Goal: Check status: Check status

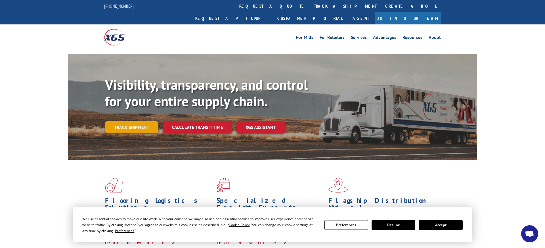
click at [140, 121] on link "Track shipment" at bounding box center [131, 127] width 53 height 12
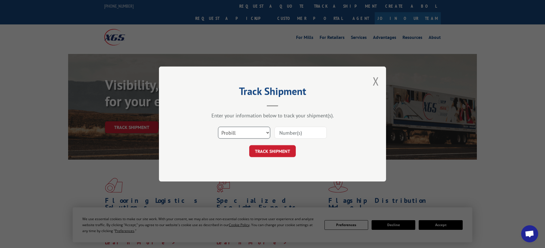
click at [264, 134] on select "Select category... Probill BOL PO" at bounding box center [244, 133] width 52 height 12
select select "bol"
click at [218, 127] on select "Select category... Probill BOL PO" at bounding box center [244, 133] width 52 height 12
click at [300, 134] on input at bounding box center [300, 133] width 52 height 12
paste input "363428"
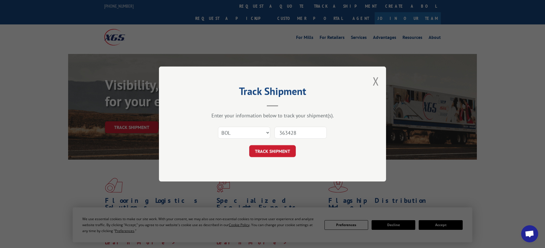
type input "363428"
click at [282, 142] on form "Select category... Probill BOL PO 363428 TRACK SHIPMENT" at bounding box center [272, 140] width 170 height 34
click at [274, 150] on button "TRACK SHIPMENT" at bounding box center [272, 151] width 47 height 12
